Goal: Unclear: Browse casually

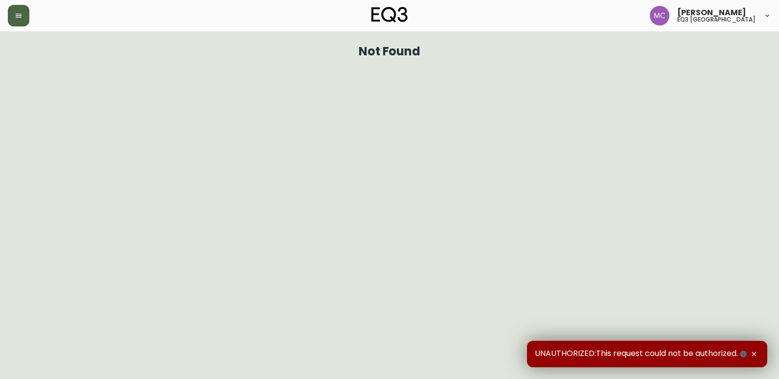
click at [23, 17] on button "button" at bounding box center [19, 16] width 22 height 22
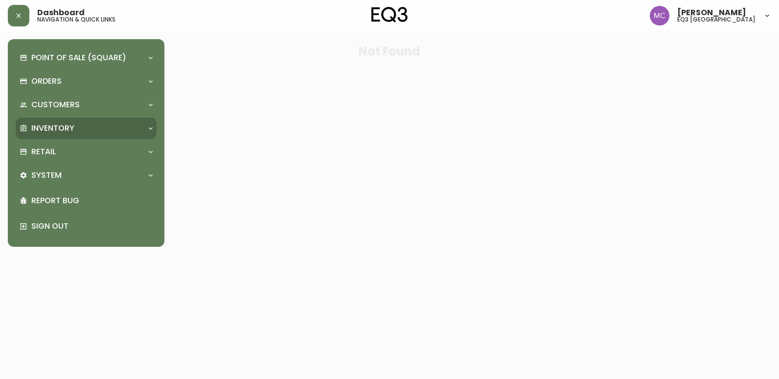
click at [66, 130] on p "Inventory" at bounding box center [52, 128] width 43 height 11
